Goal: Information Seeking & Learning: Check status

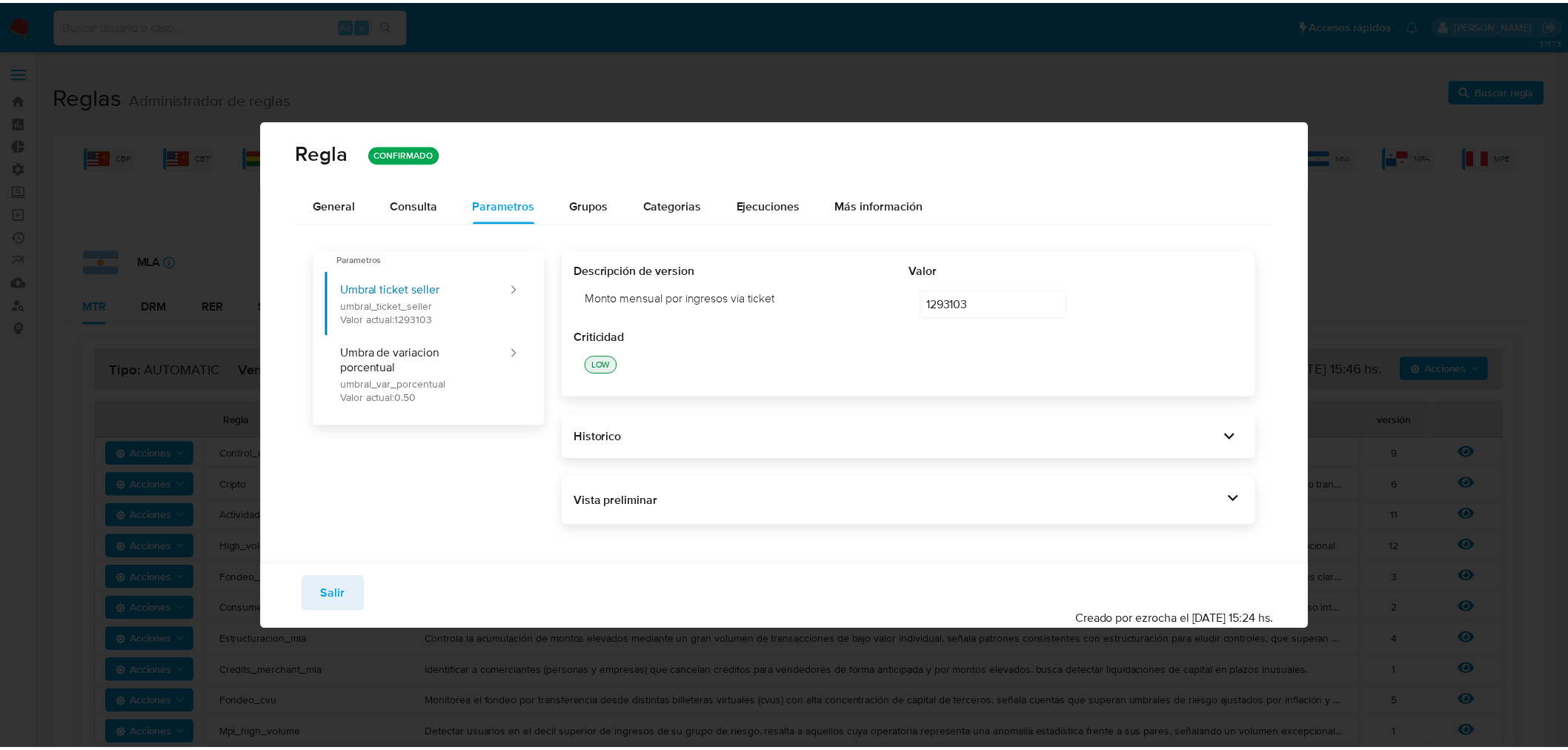
scroll to position [246, 0]
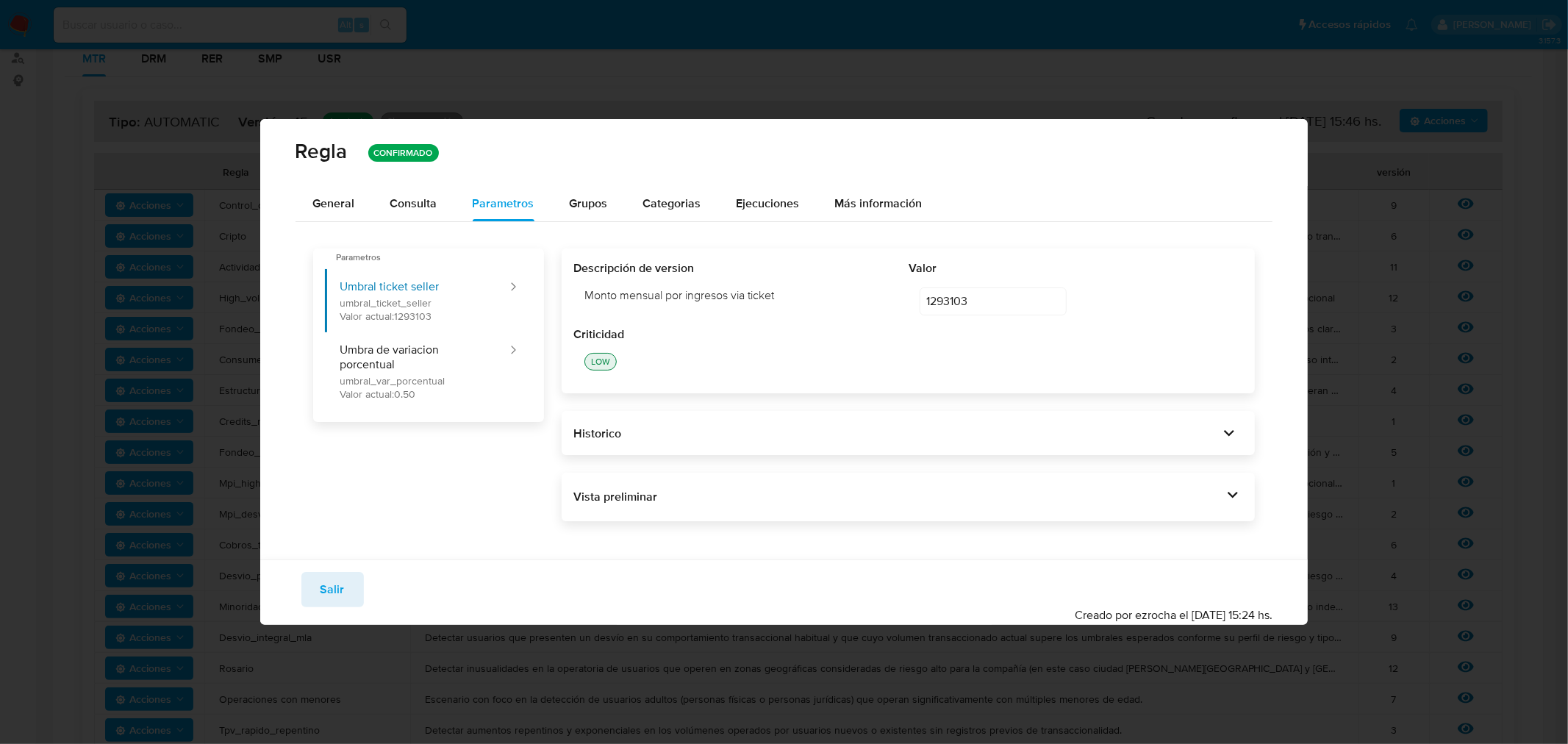
click at [345, 591] on button "Salir" at bounding box center [333, 590] width 63 height 35
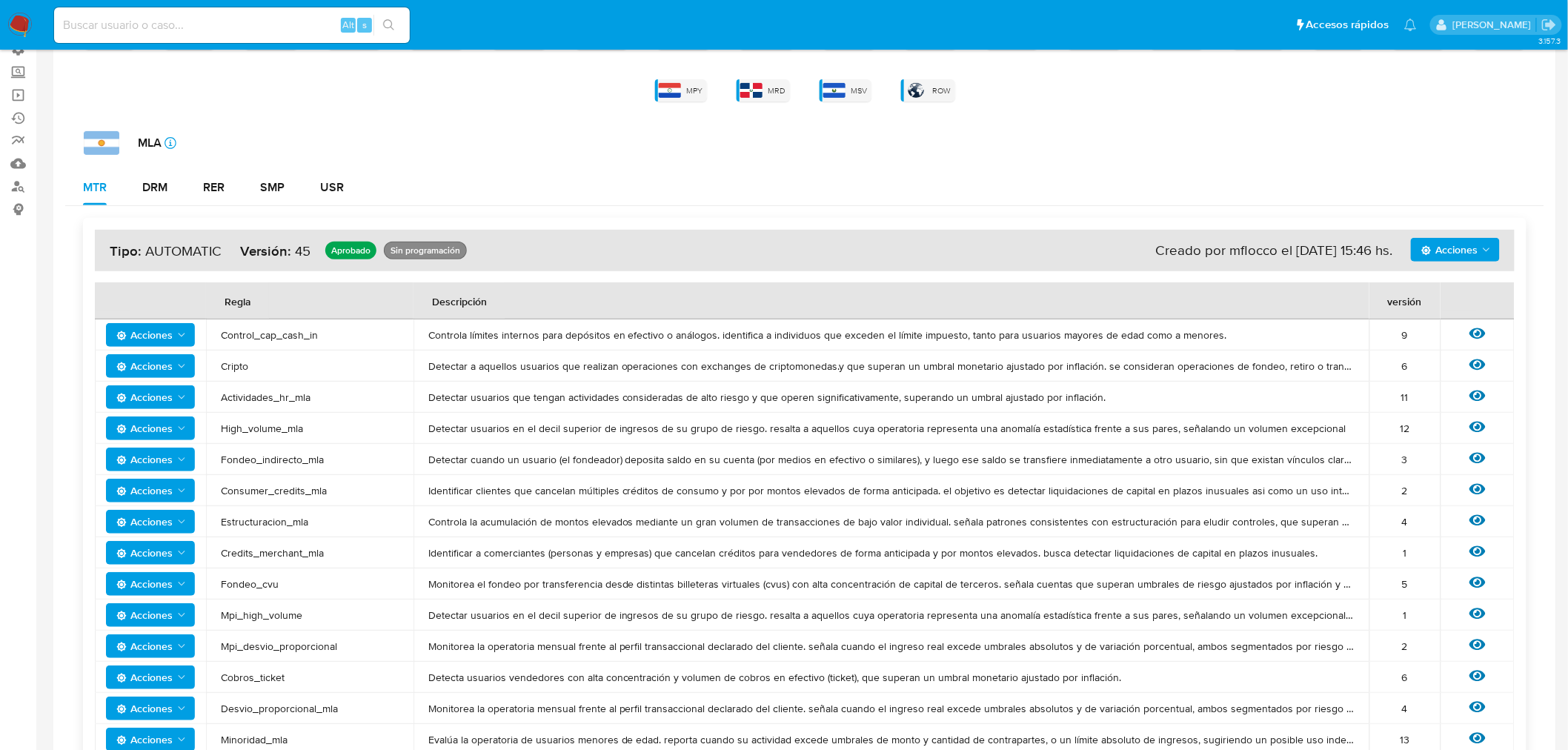
scroll to position [0, 0]
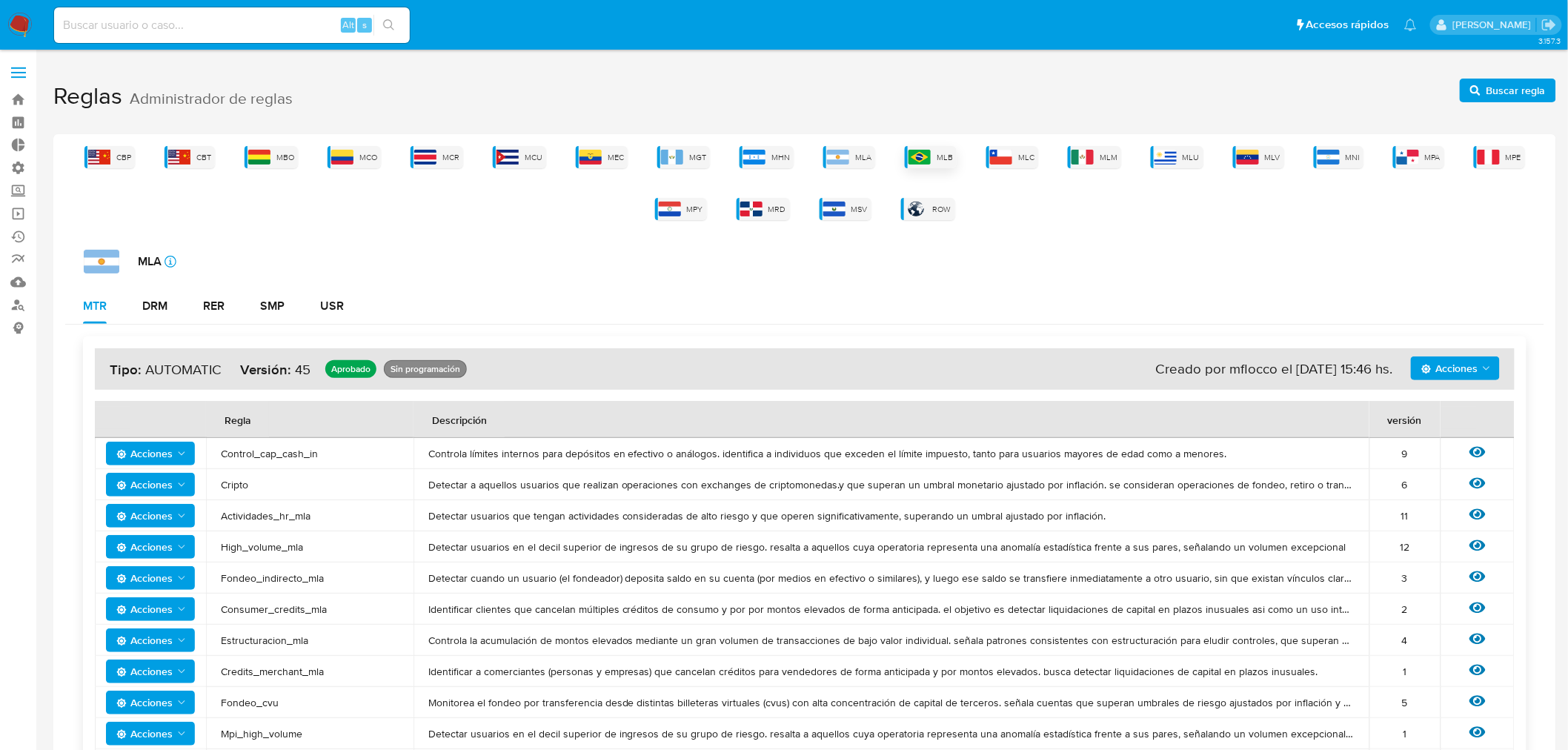
click at [917, 160] on img at bounding box center [920, 156] width 22 height 15
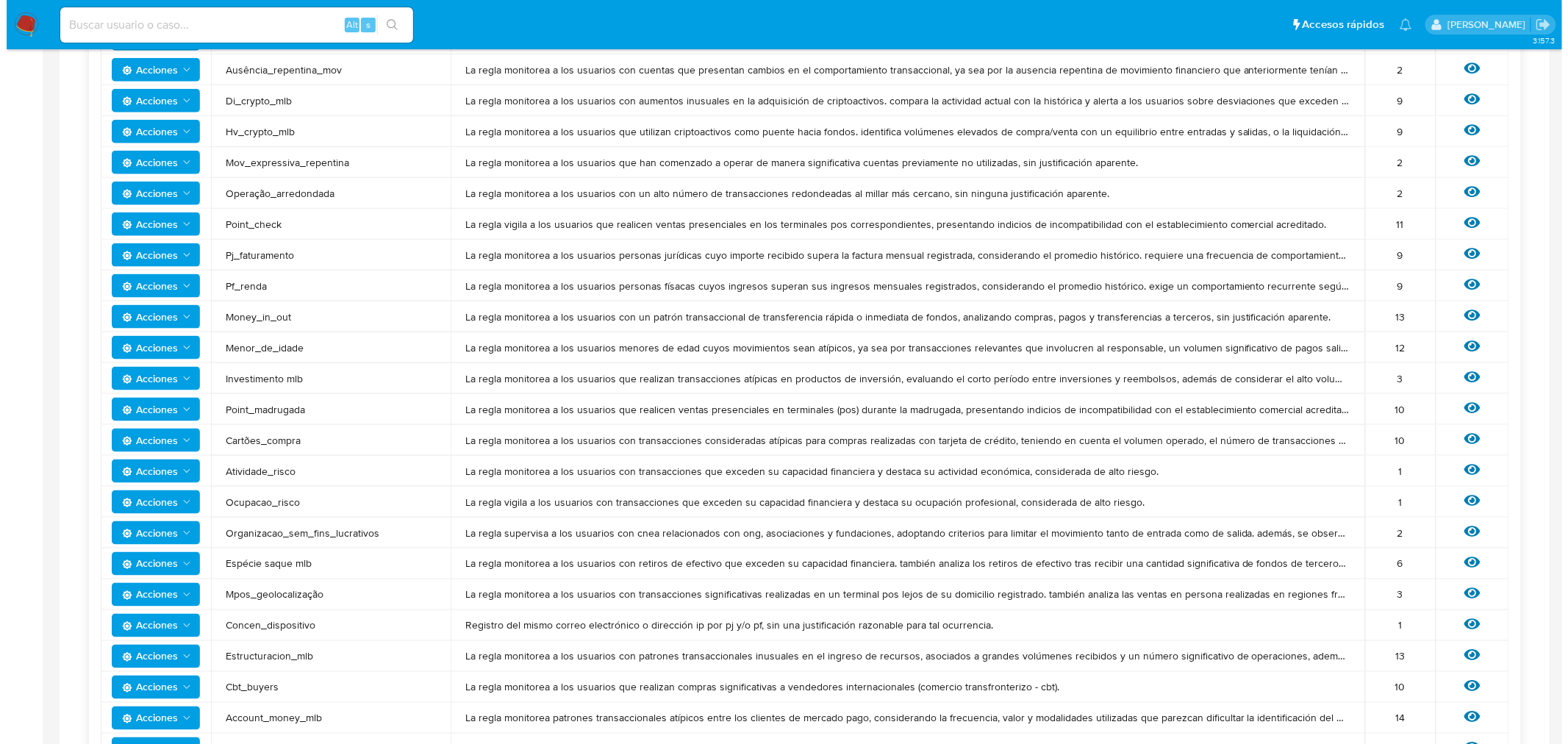
scroll to position [652, 0]
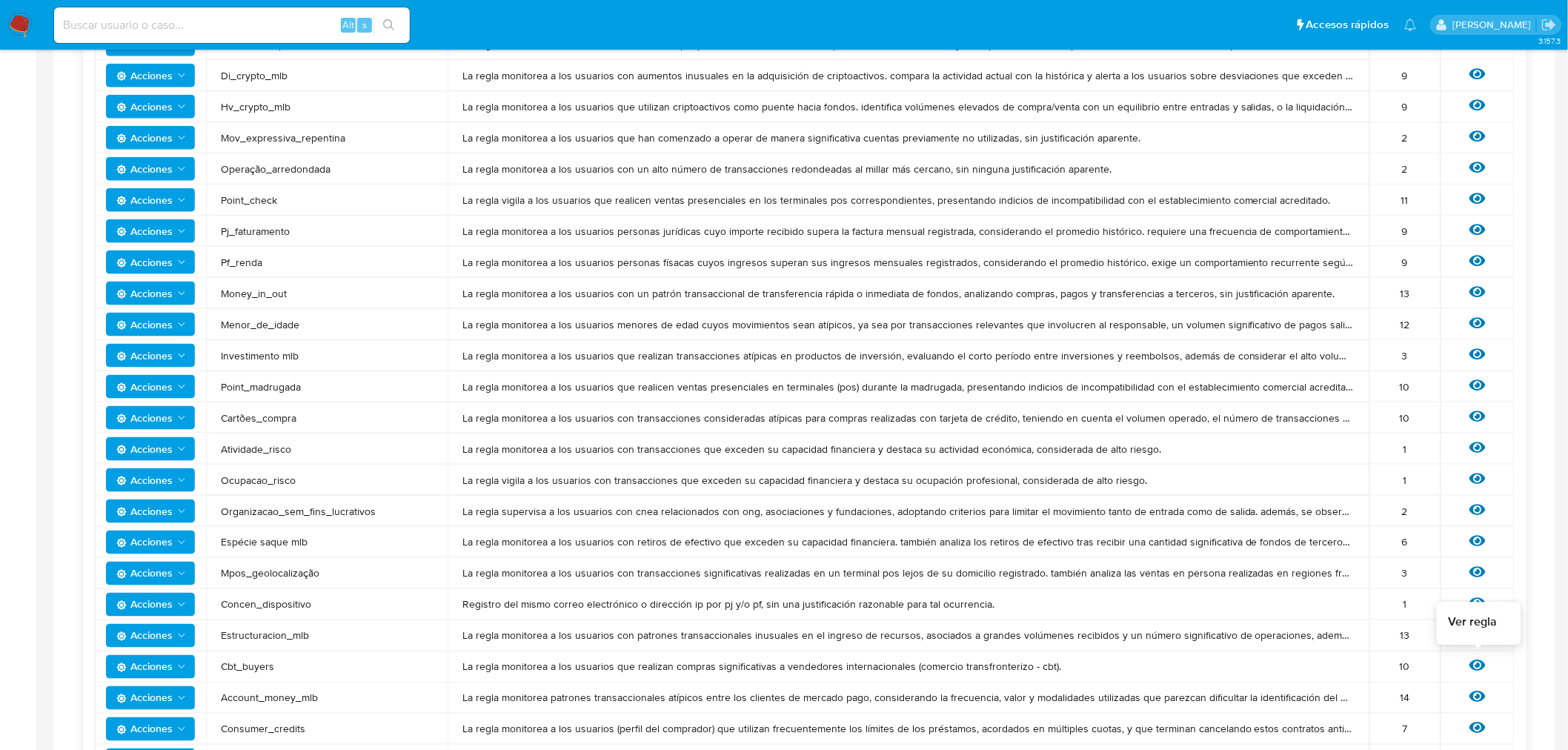
click at [1479, 664] on icon at bounding box center [1477, 665] width 16 height 11
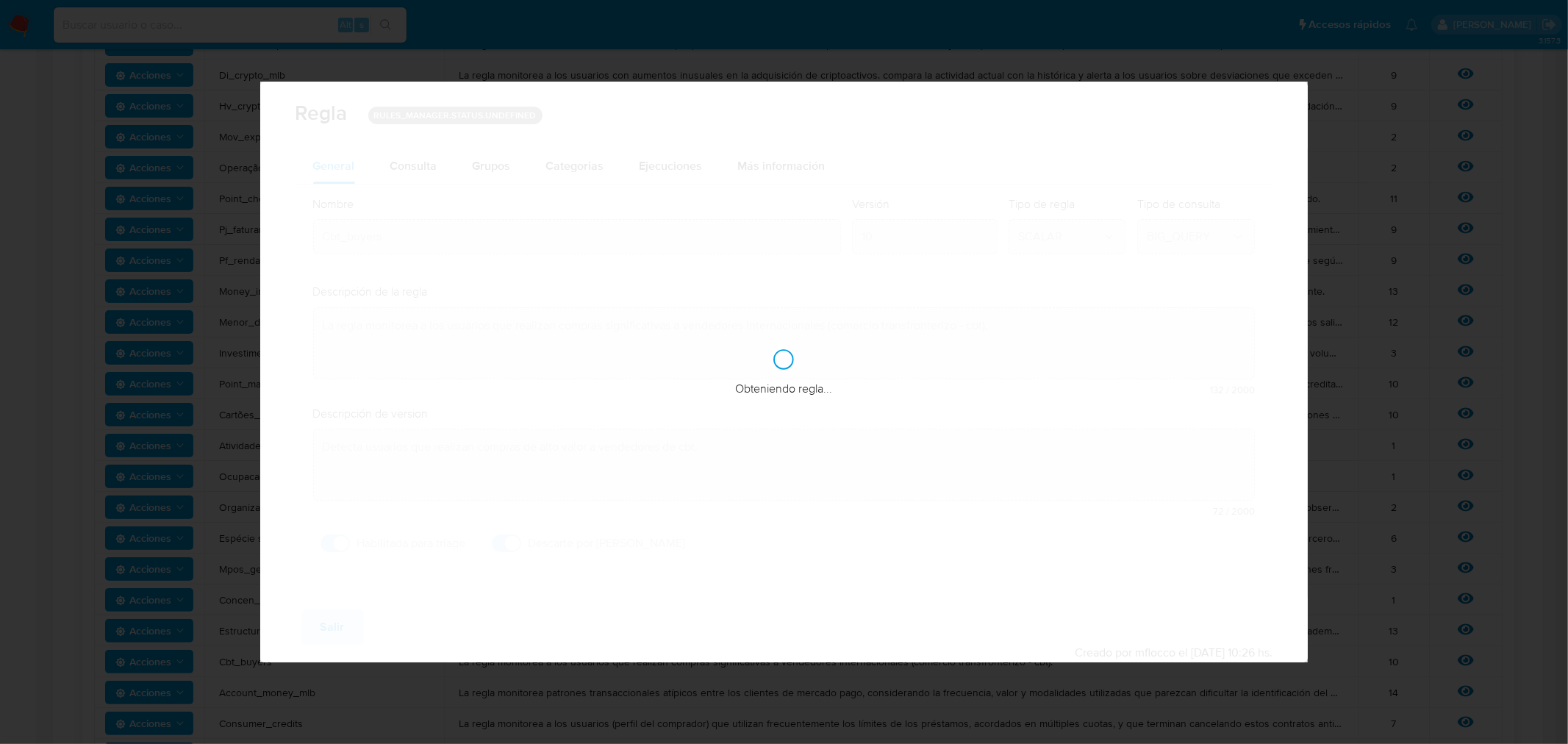
checkbox input "true"
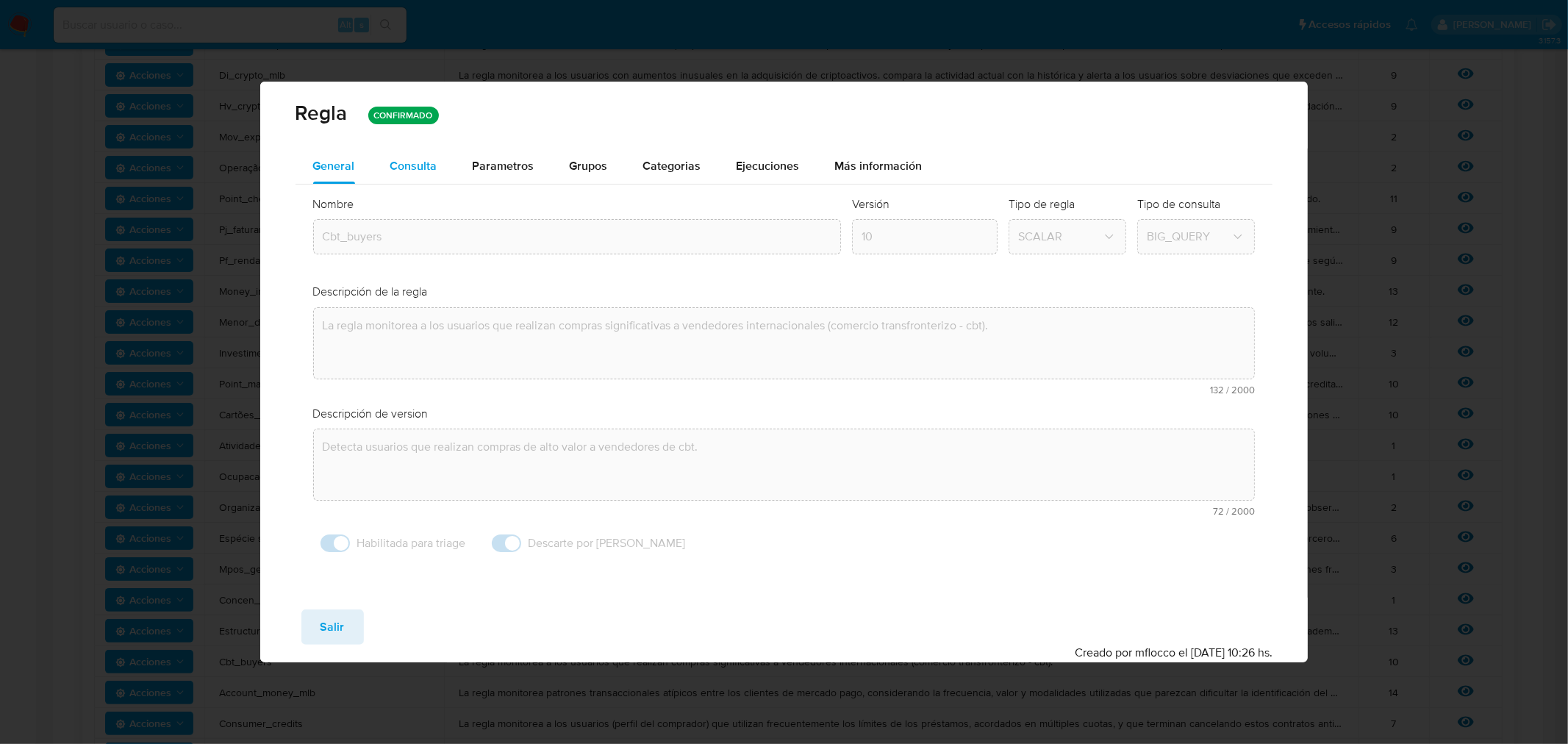
click at [410, 157] on span "Consulta" at bounding box center [414, 166] width 47 height 17
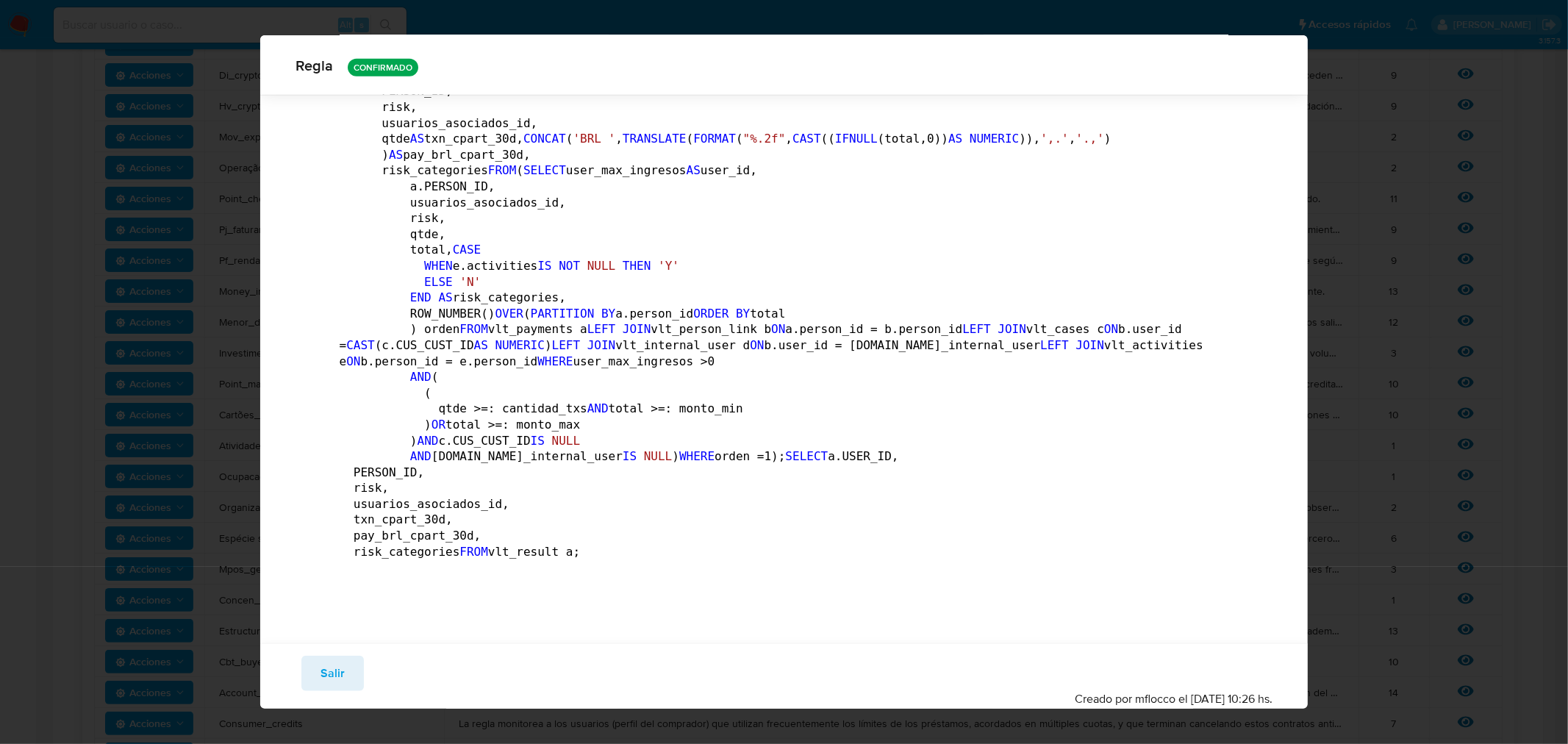
scroll to position [3832, 0]
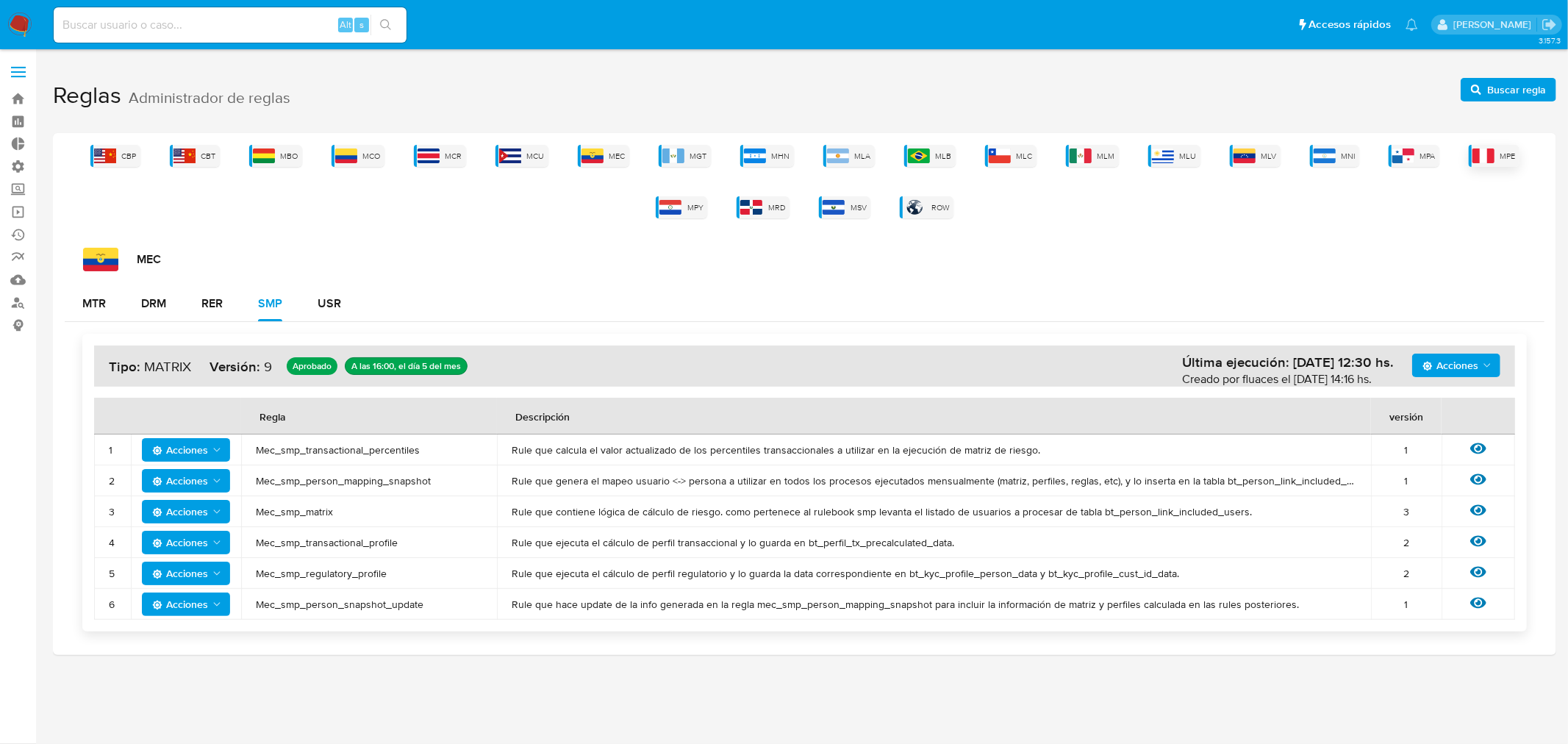
click at [1479, 148] on img at bounding box center [1483, 155] width 22 height 15
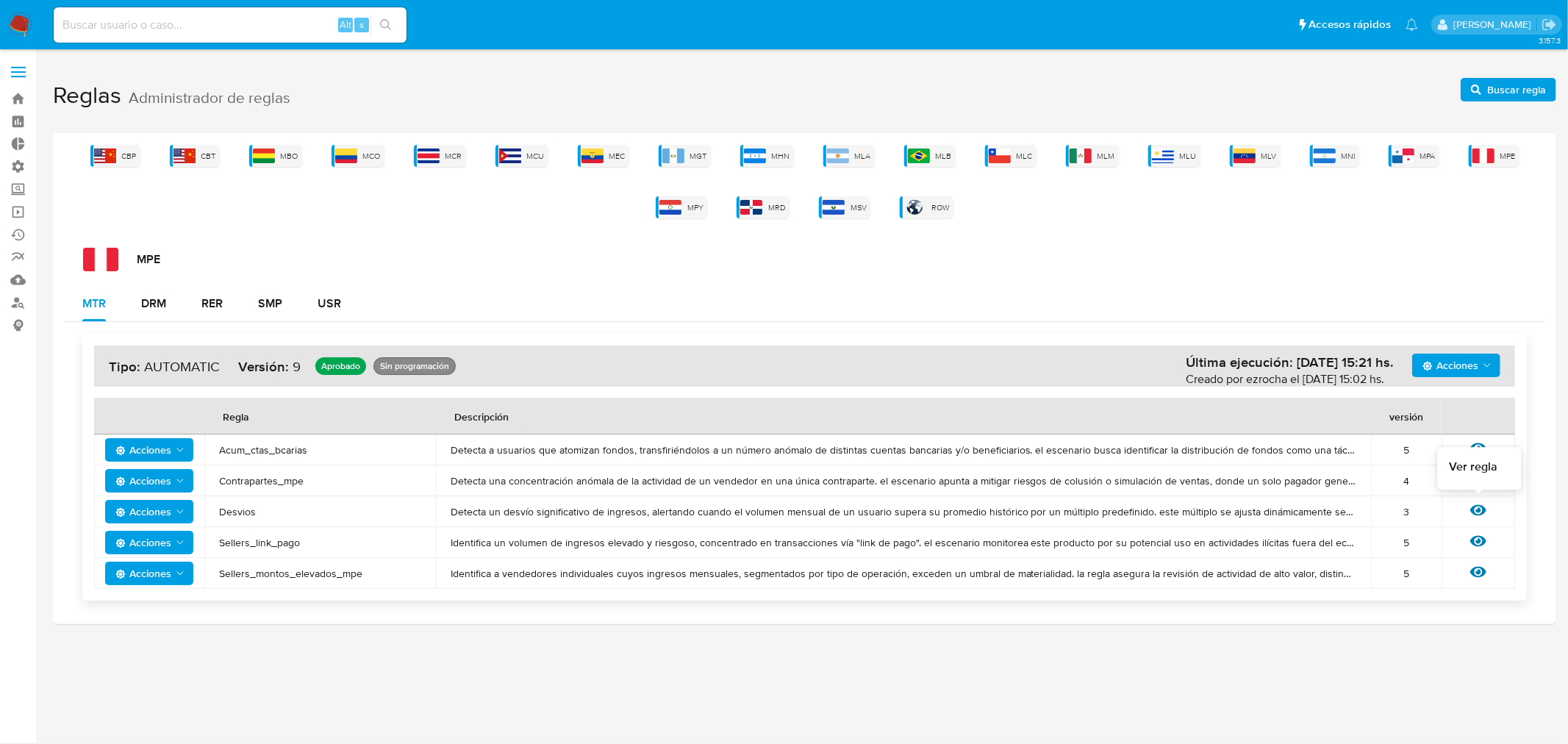
click at [1478, 516] on icon at bounding box center [1478, 509] width 16 height 16
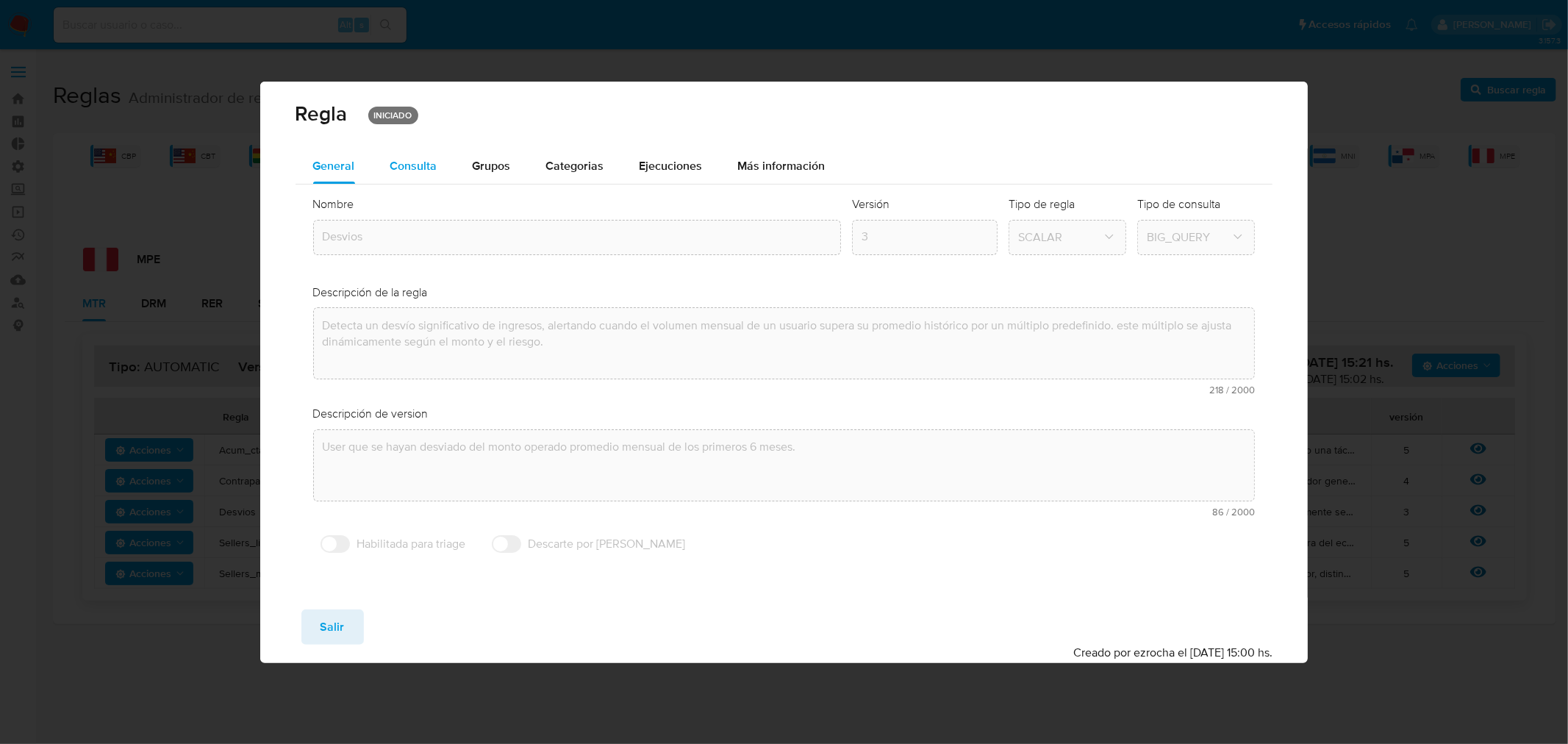
click at [420, 173] on span "Consulta" at bounding box center [414, 166] width 47 height 17
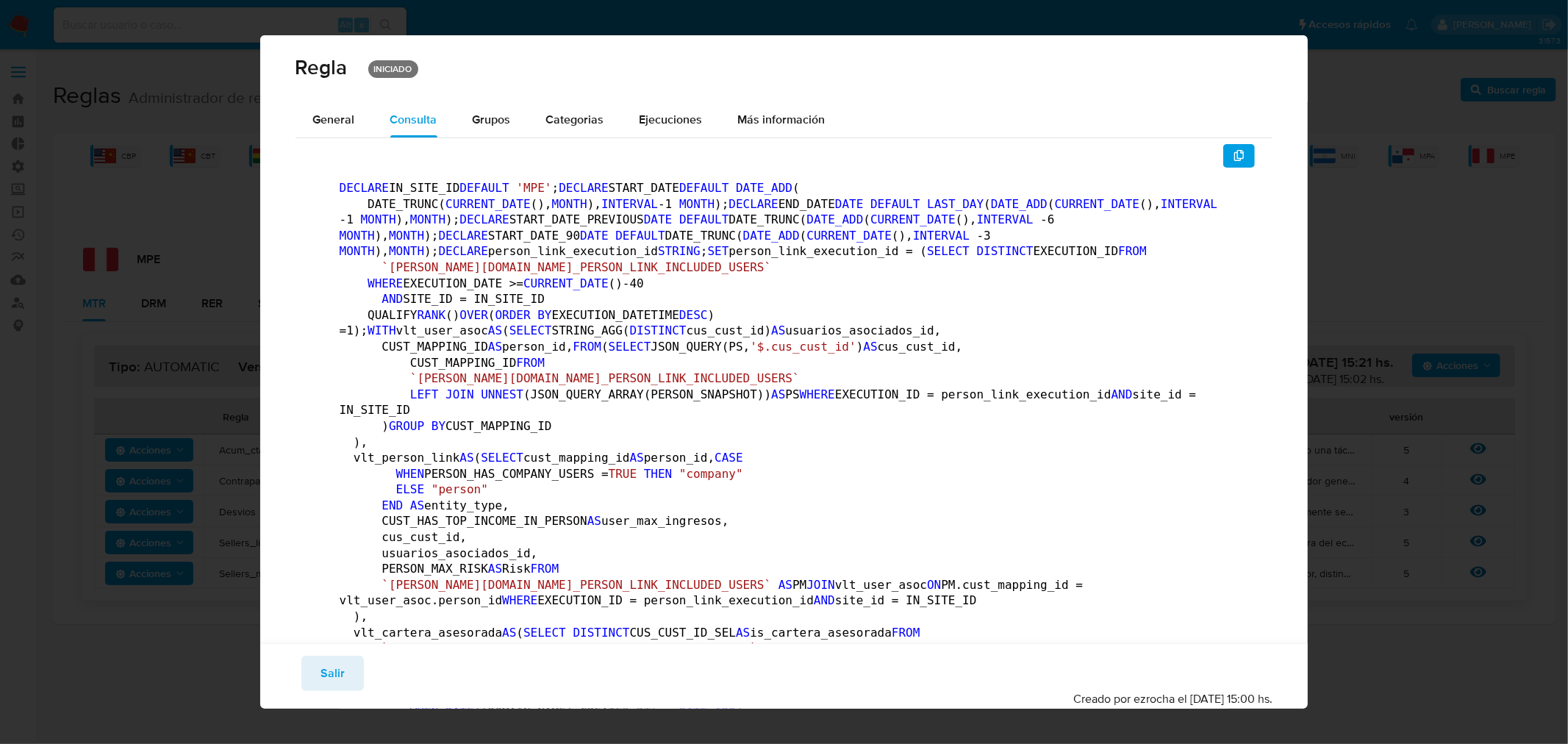
click at [342, 126] on span "General" at bounding box center [334, 119] width 42 height 17
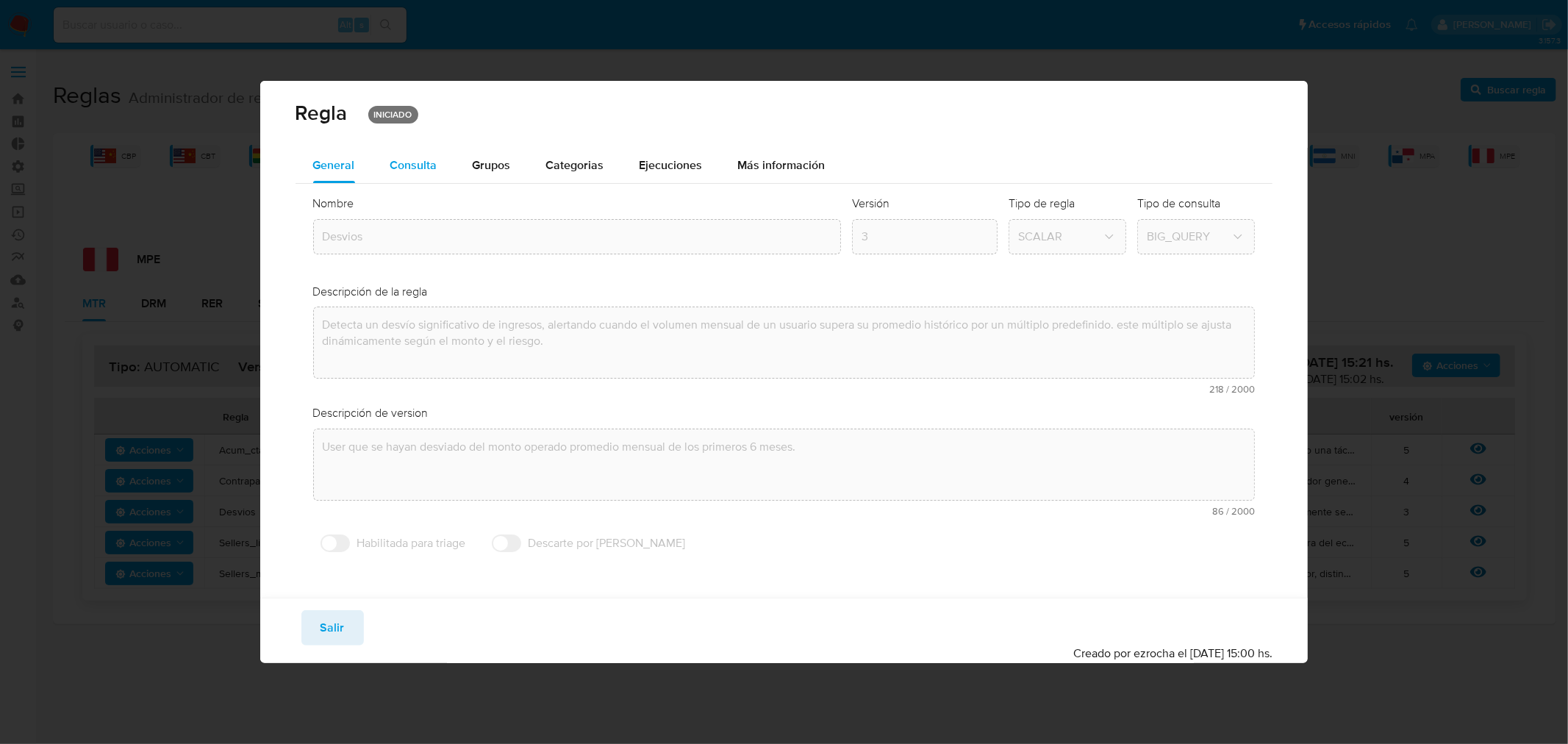
click at [420, 165] on span "Consulta" at bounding box center [414, 165] width 47 height 17
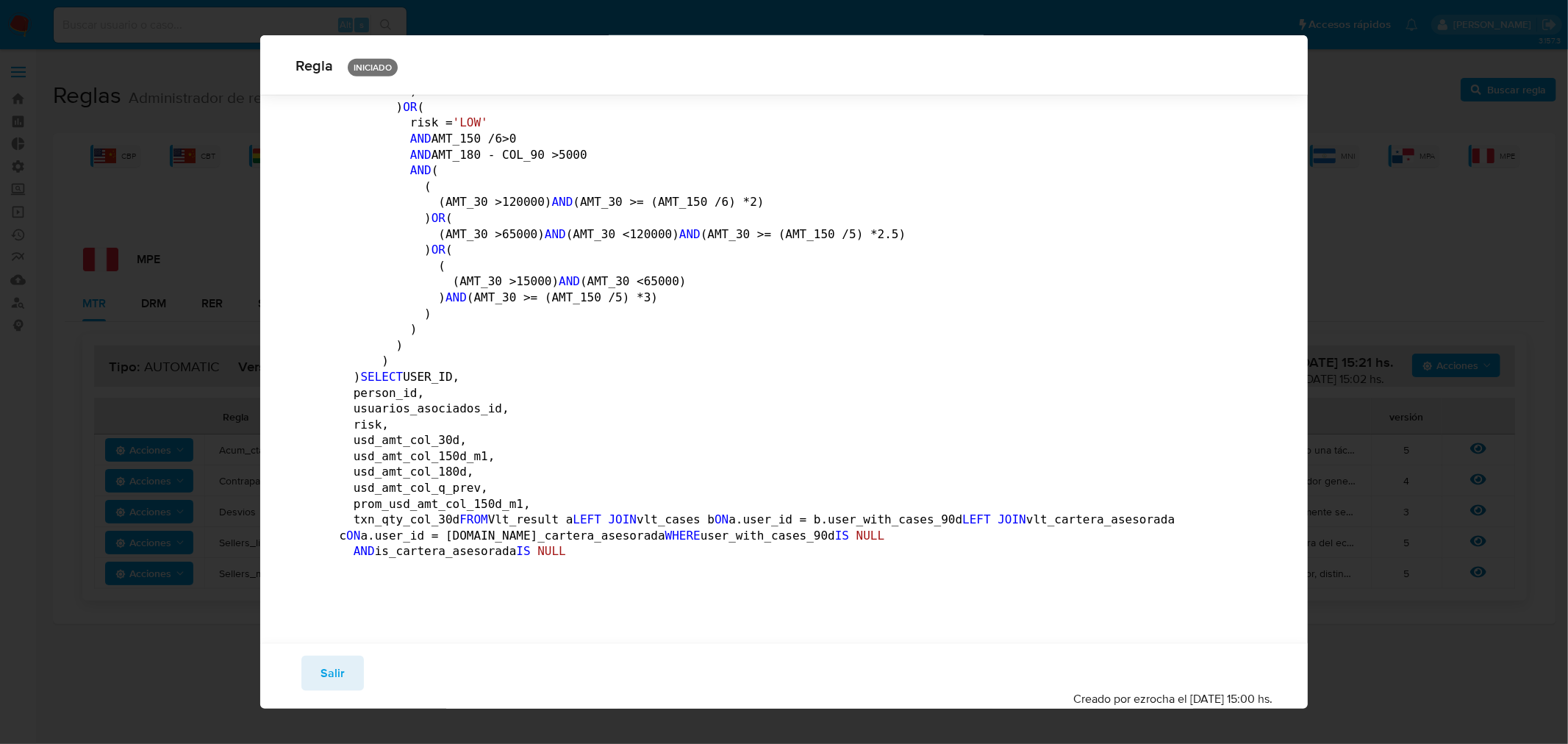
scroll to position [3676, 0]
click at [332, 666] on span "Salir" at bounding box center [333, 673] width 24 height 32
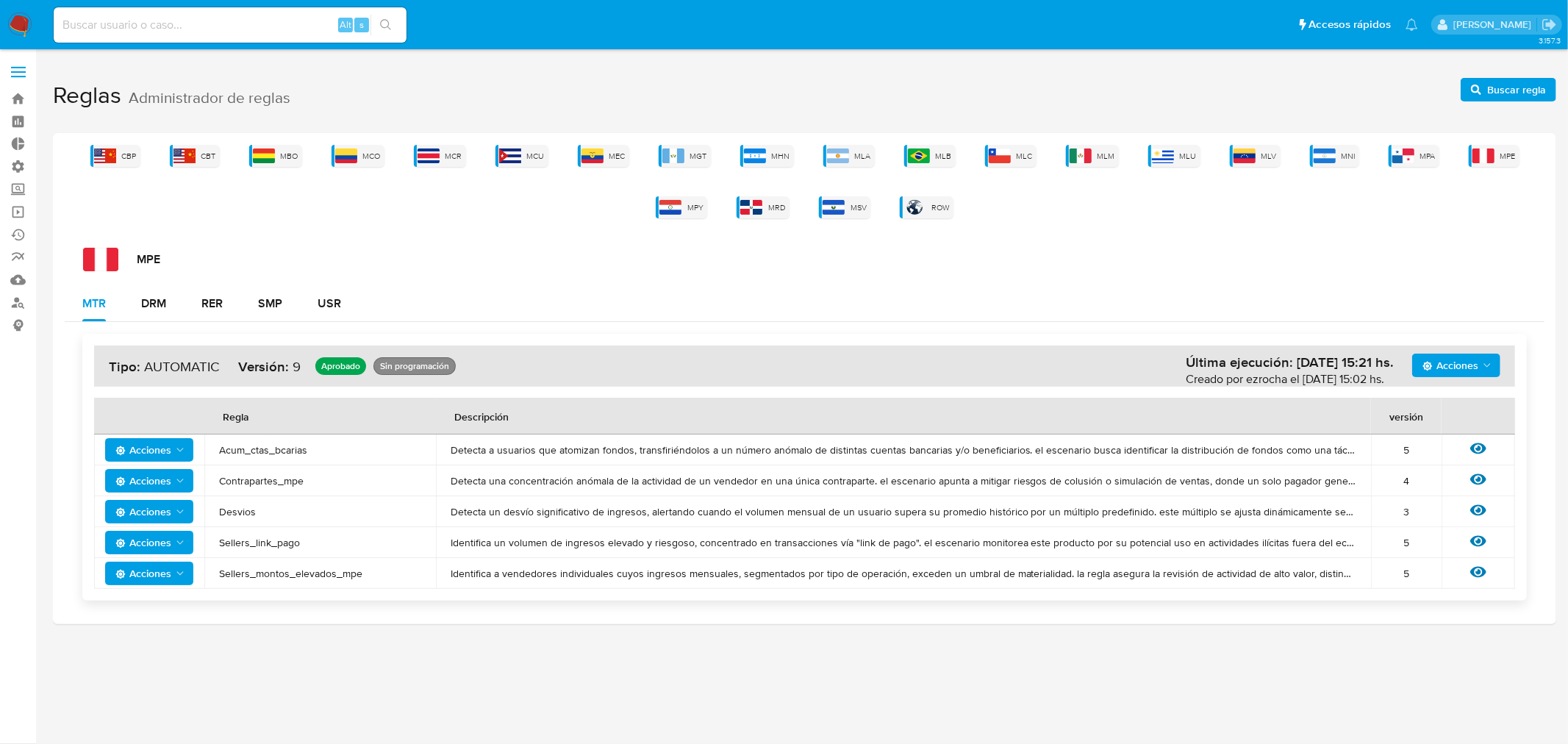
click at [1453, 380] on div "Acciones Última ejecución: 04/09/2025 15:21 hs. Creado por ezrocha el 04/10/202…" at bounding box center [805, 366] width 1421 height 41
click at [1457, 366] on span "Acciones" at bounding box center [1450, 365] width 56 height 24
click at [1420, 399] on button "Ver historico" at bounding box center [1456, 402] width 132 height 35
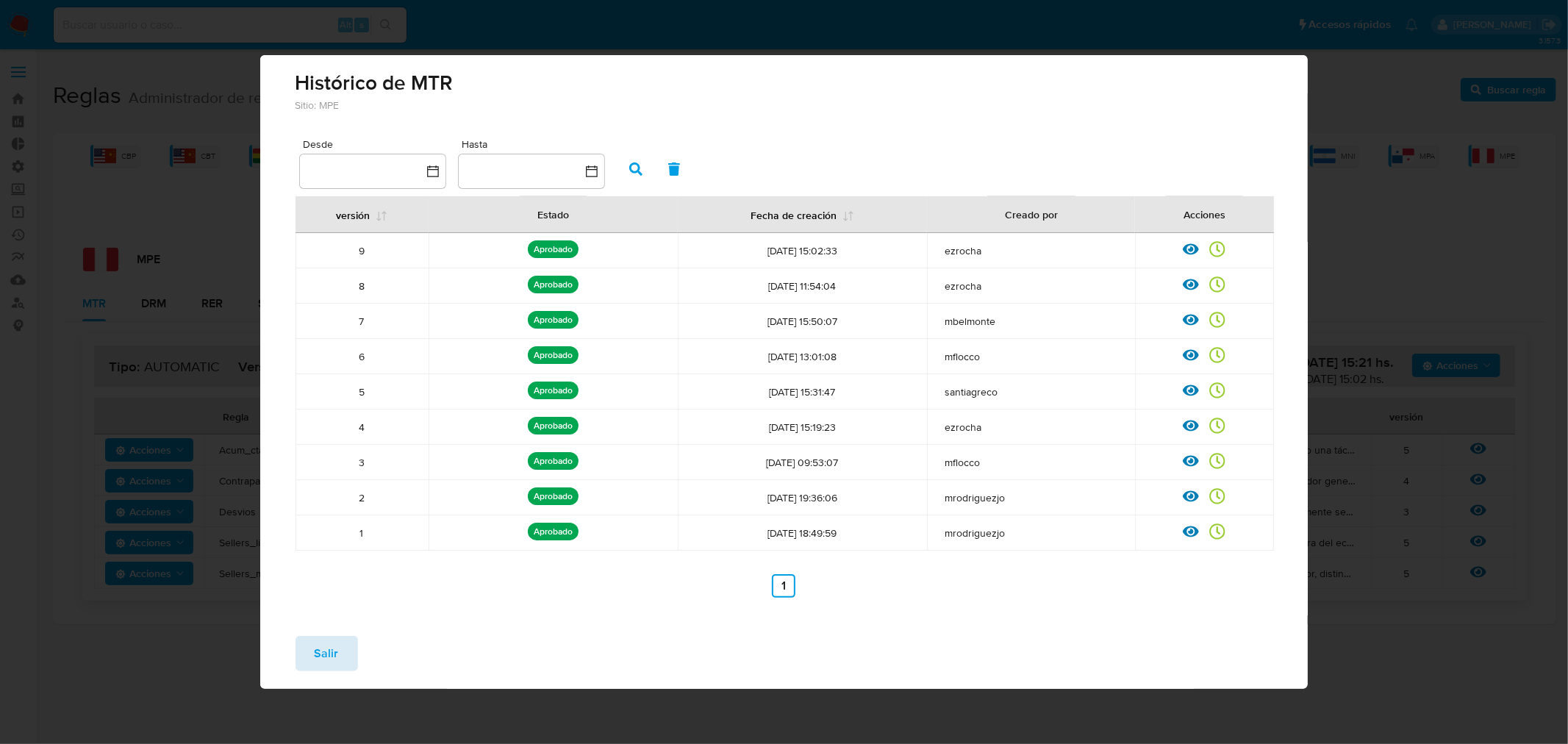
drag, startPoint x: 317, startPoint y: 640, endPoint x: 281, endPoint y: 613, distance: 45.0
click at [317, 641] on span "Salir" at bounding box center [327, 653] width 24 height 32
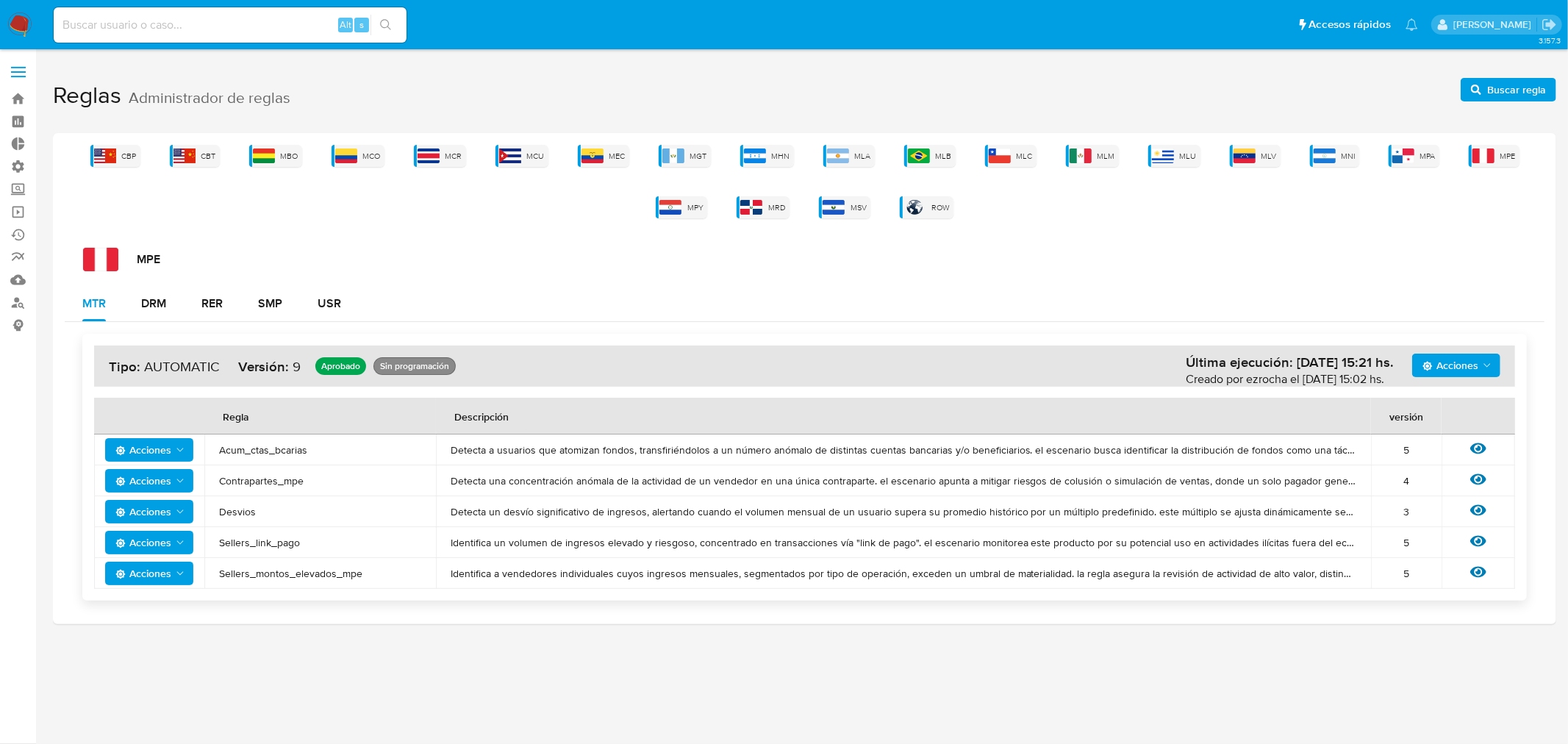
click at [175, 512] on icon "Acciones" at bounding box center [180, 511] width 11 height 11
click at [163, 545] on button "Ver historico" at bounding box center [148, 548] width 132 height 35
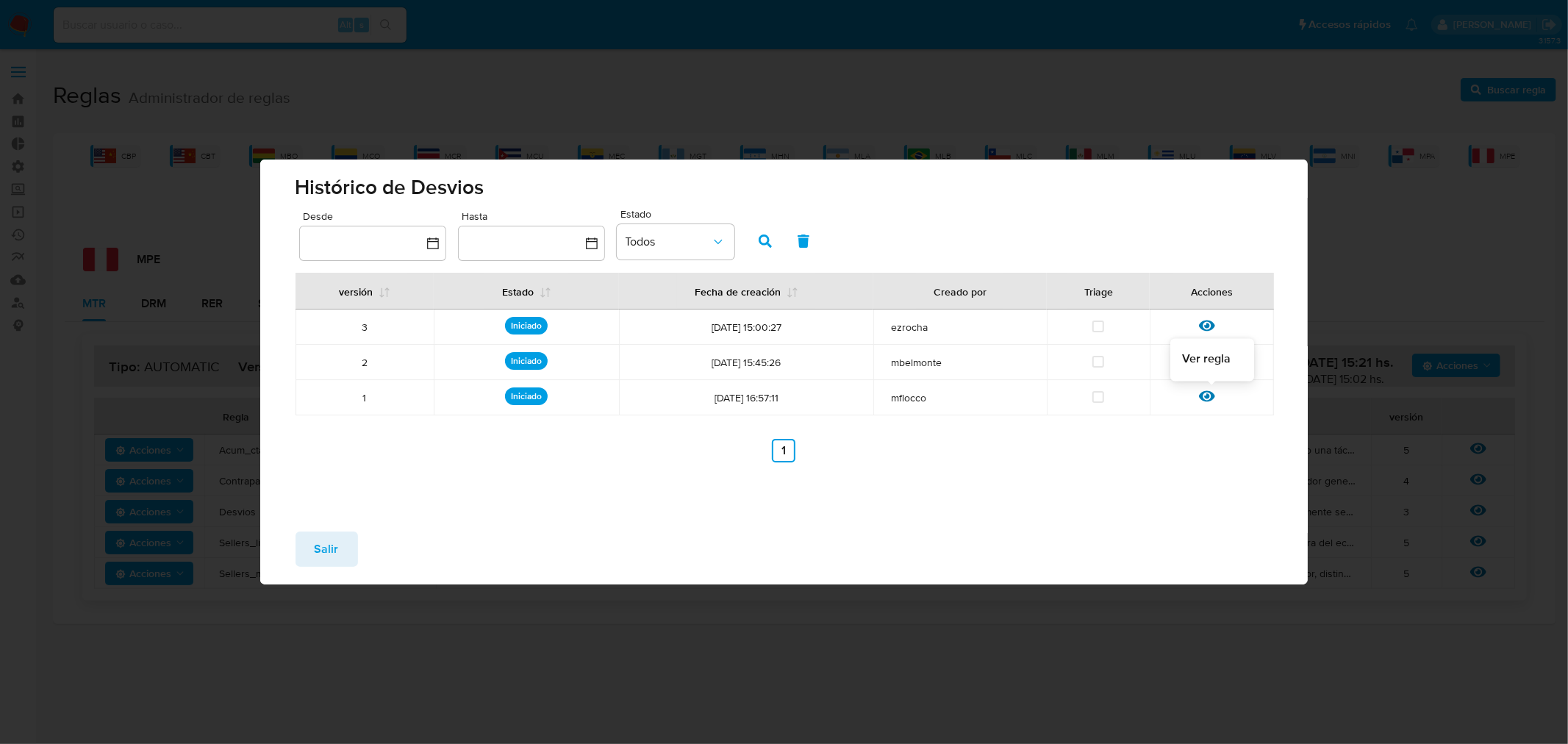
click at [1207, 391] on icon at bounding box center [1207, 396] width 16 height 11
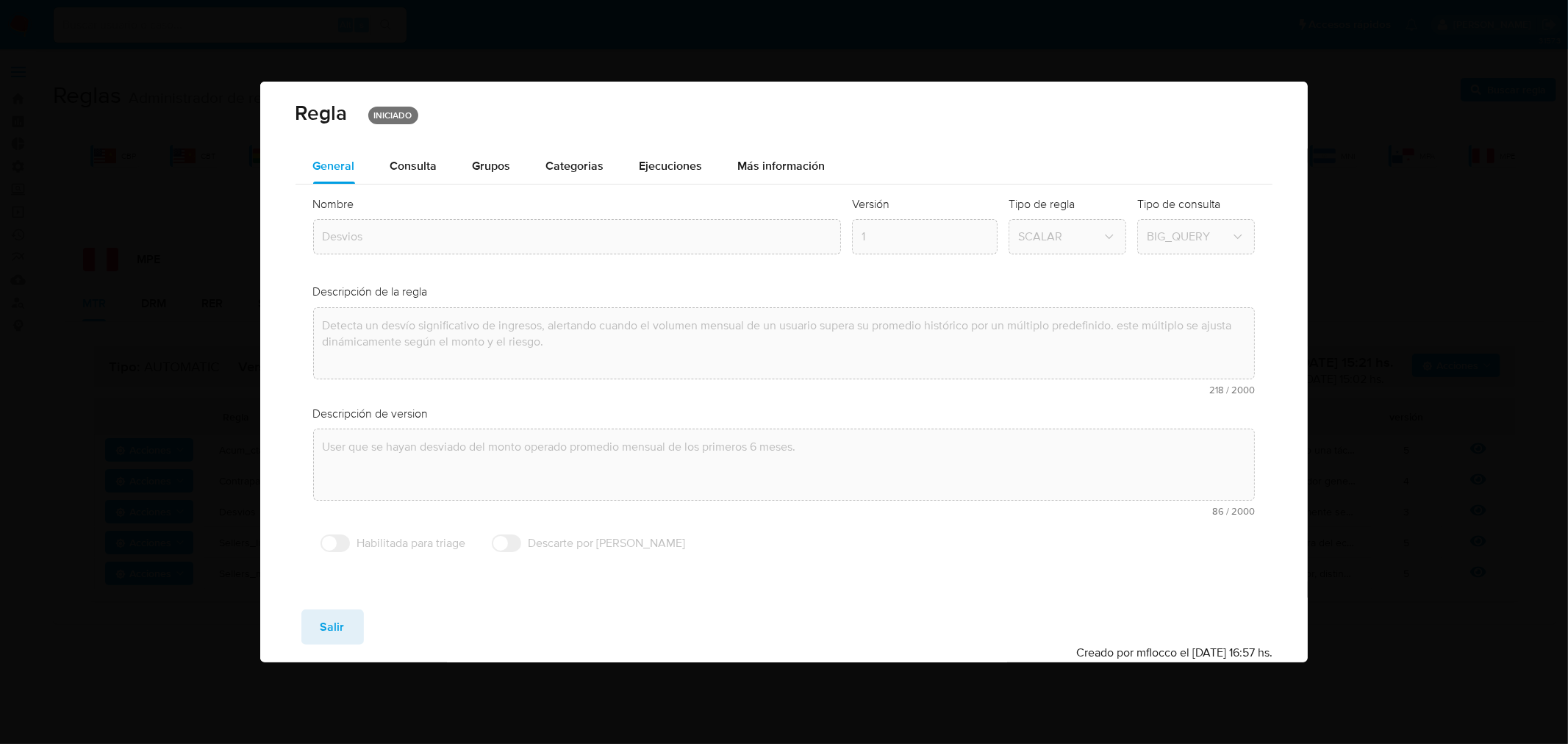
click at [405, 169] on span "Consulta" at bounding box center [414, 166] width 47 height 17
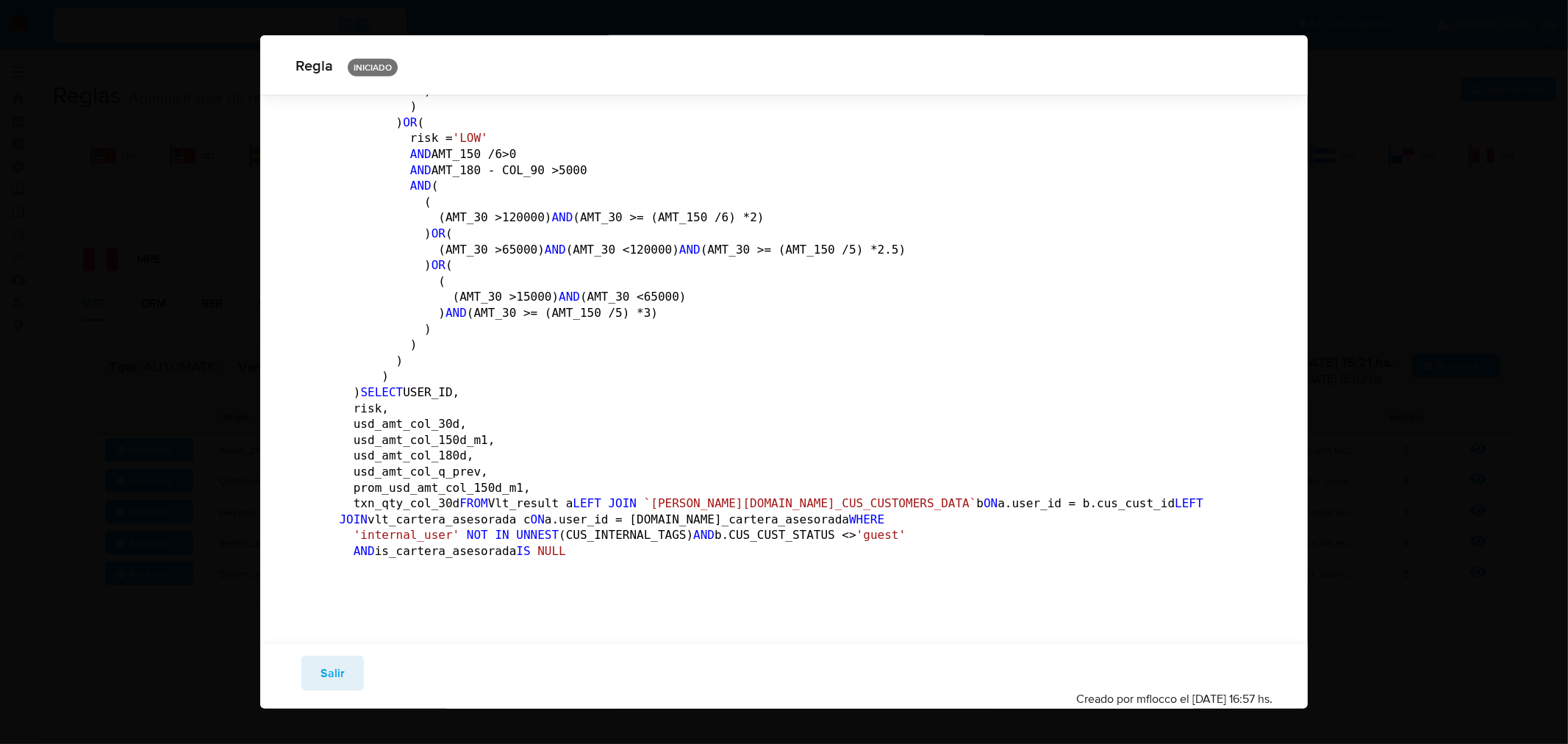
scroll to position [2850, 0]
click at [323, 679] on span "Salir" at bounding box center [333, 673] width 24 height 32
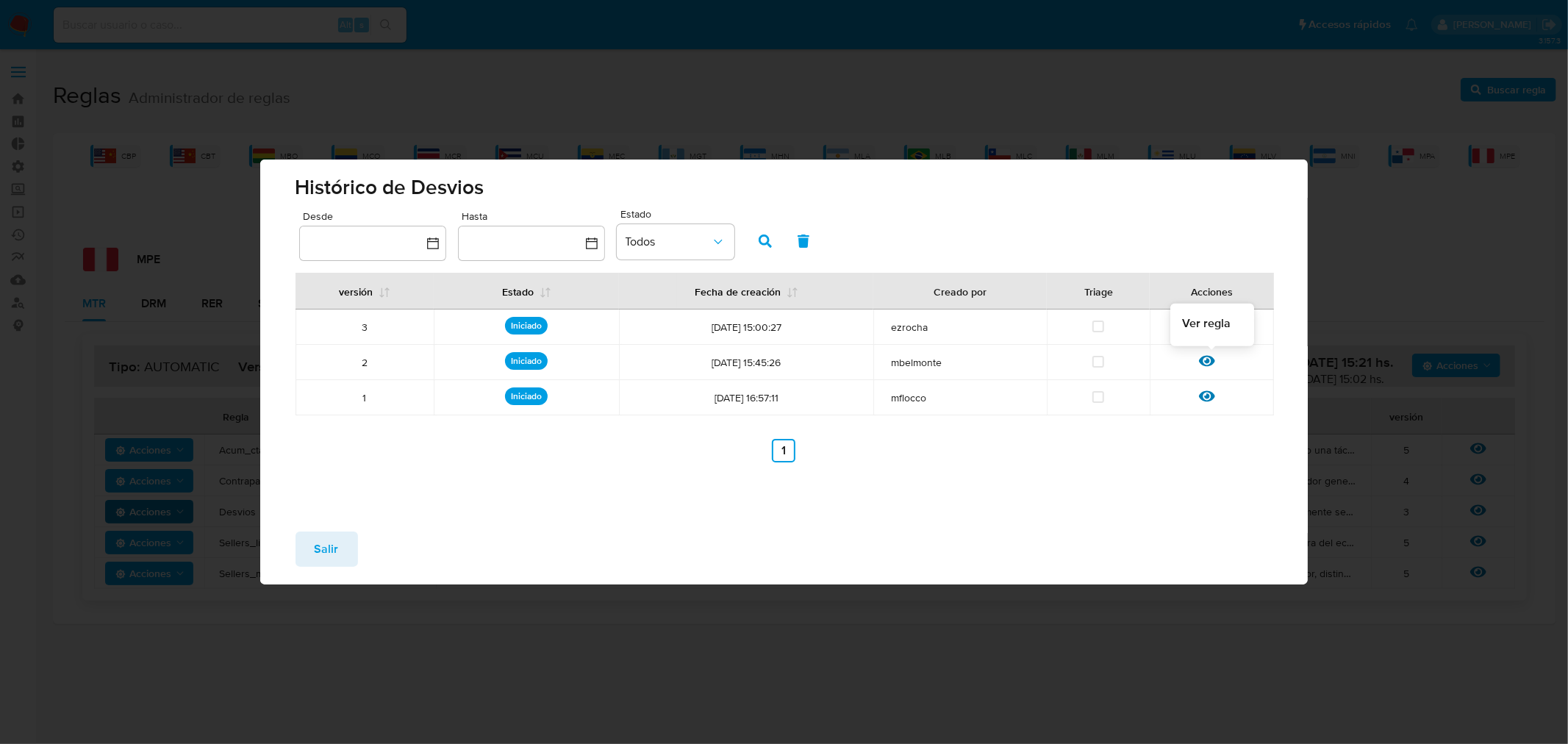
click at [1206, 360] on icon at bounding box center [1207, 361] width 16 height 16
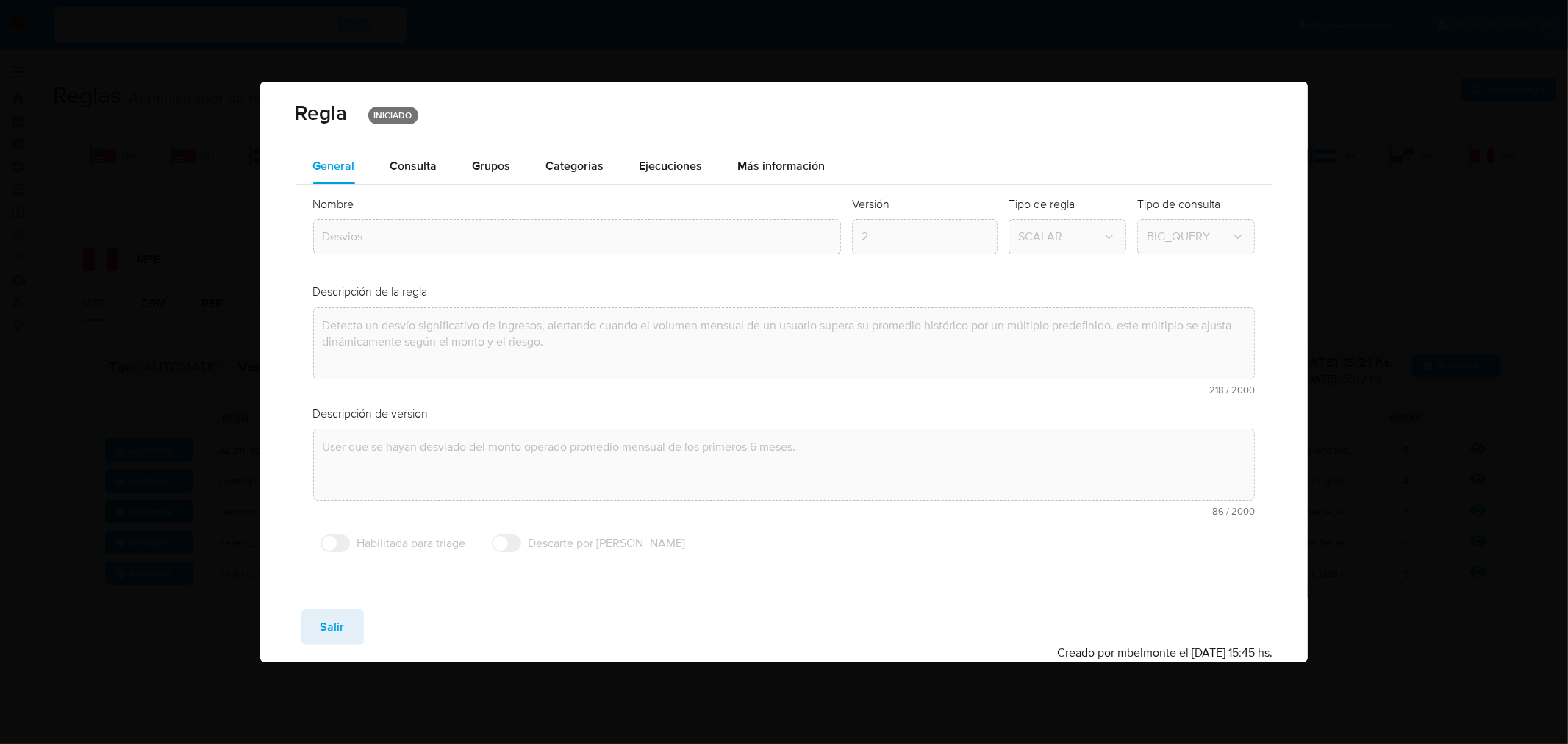
click at [416, 177] on div "Consulta" at bounding box center [414, 166] width 47 height 35
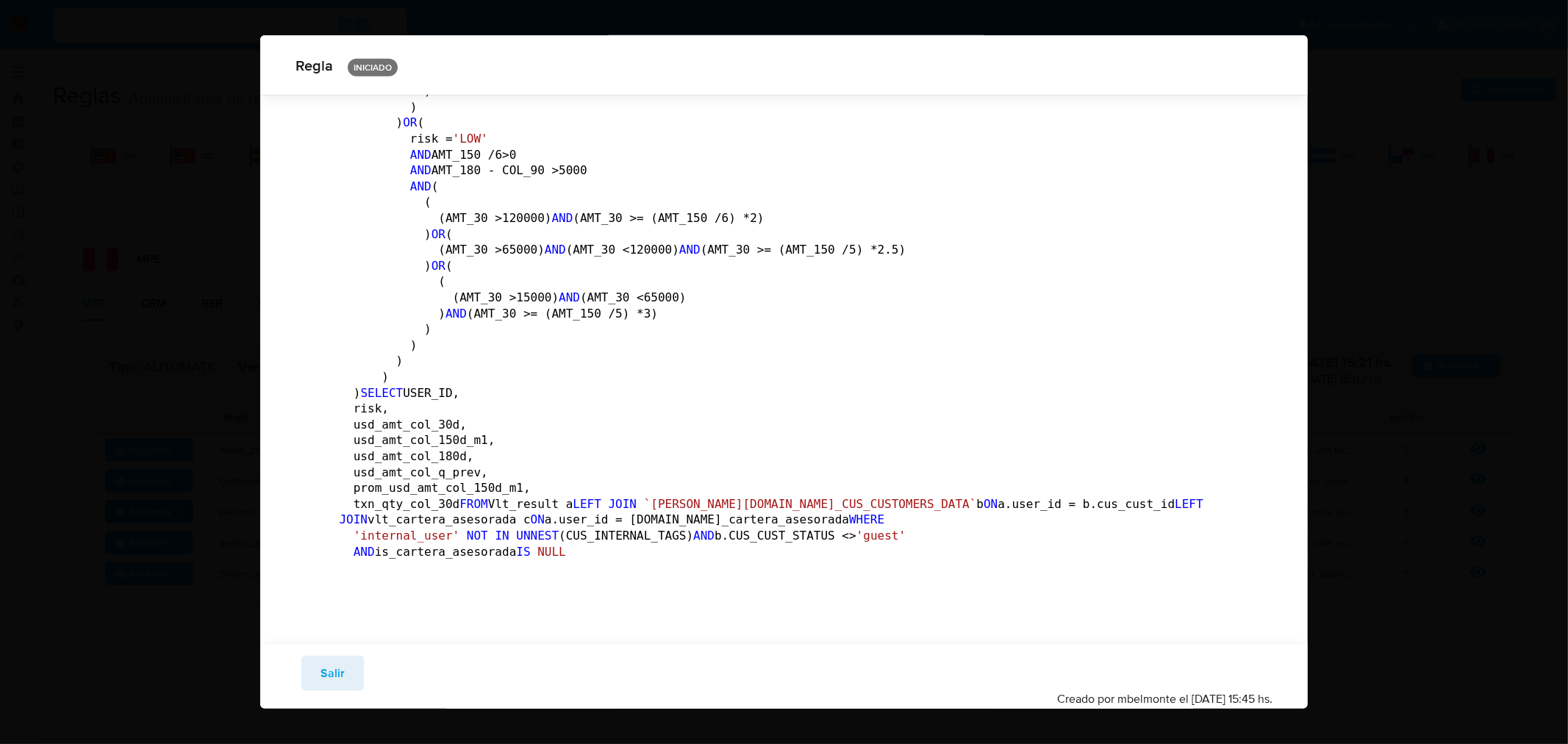
scroll to position [3178, 0]
click at [340, 665] on span "Salir" at bounding box center [333, 673] width 24 height 32
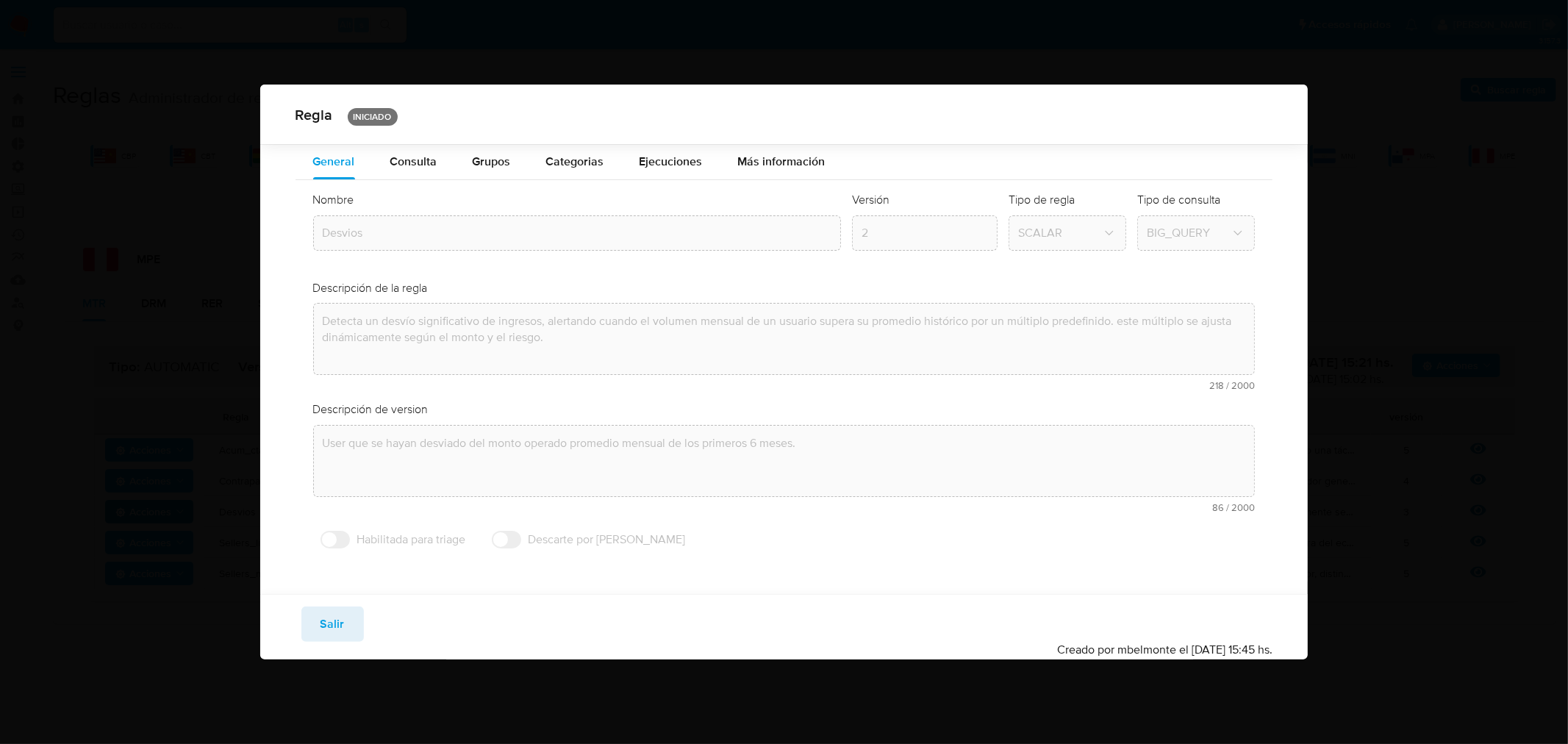
scroll to position [0, 0]
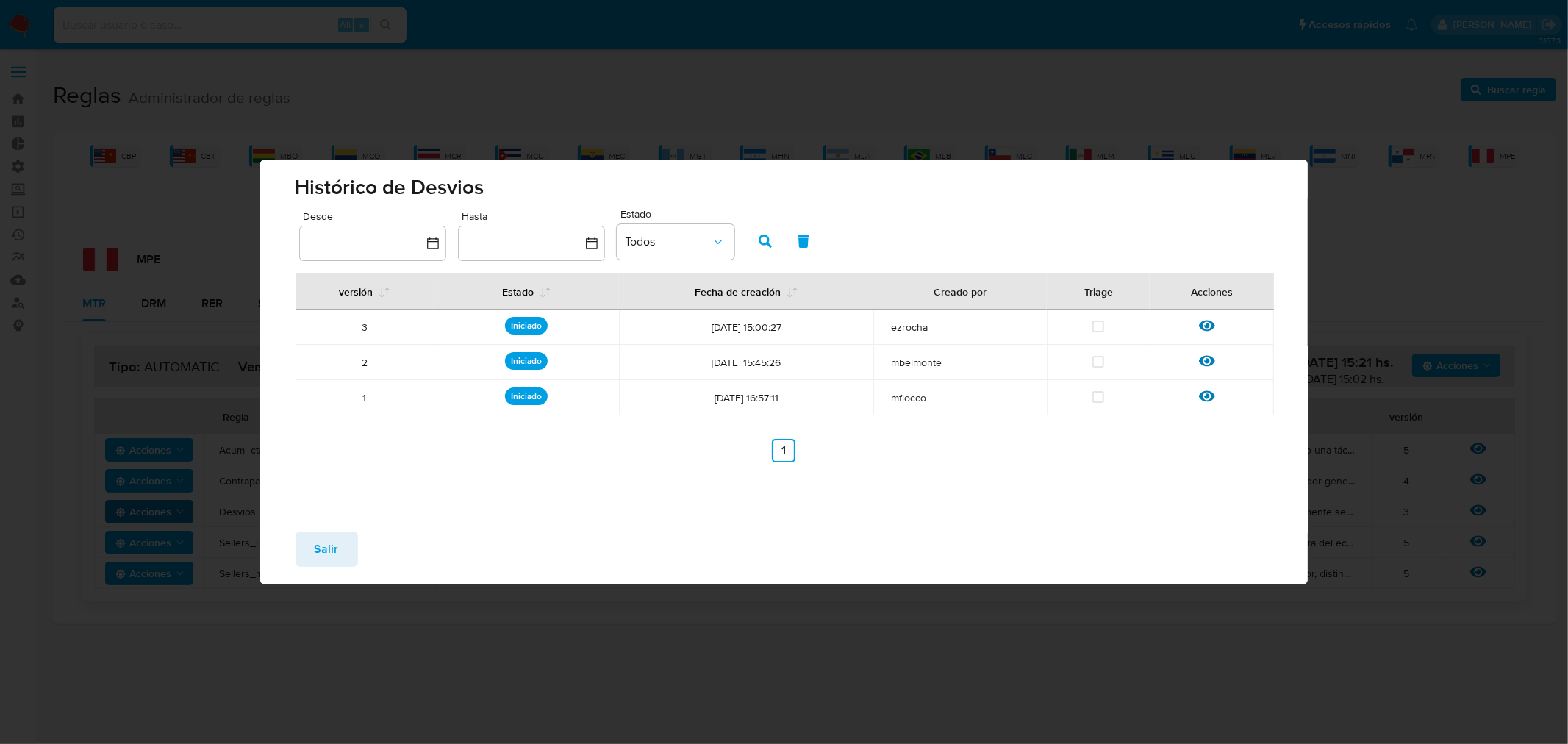
click at [339, 545] on button "Salir" at bounding box center [327, 549] width 63 height 35
